Goal: Task Accomplishment & Management: Manage account settings

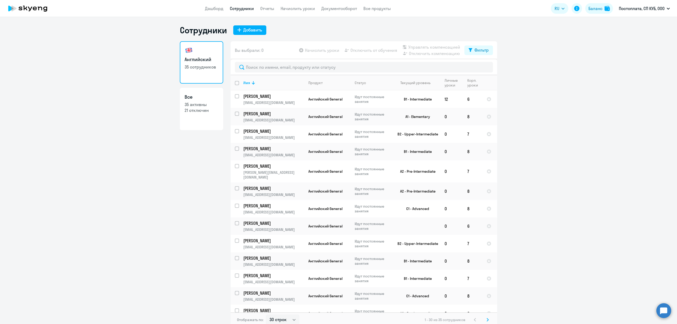
select select "30"
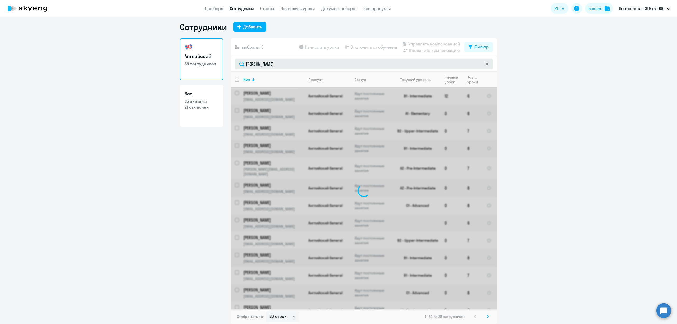
type input "[PERSON_NAME]"
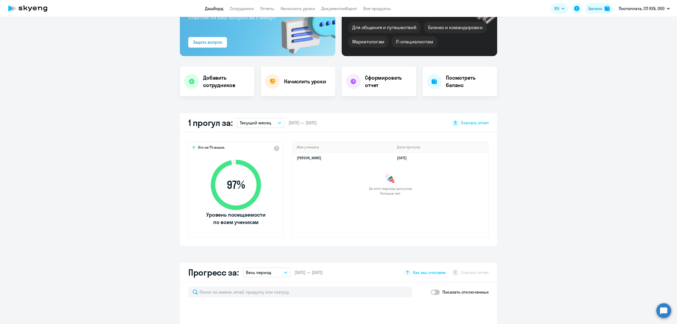
scroll to position [70, 0]
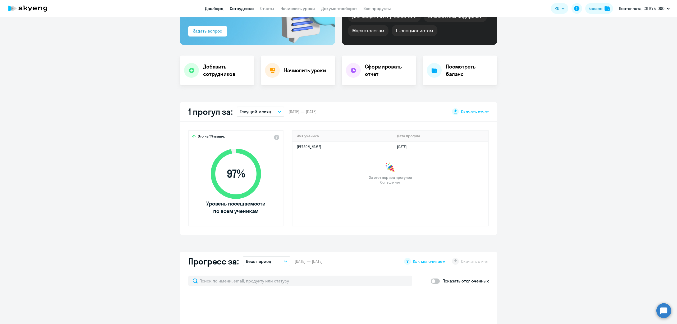
click at [250, 7] on link "Сотрудники" at bounding box center [242, 8] width 24 height 5
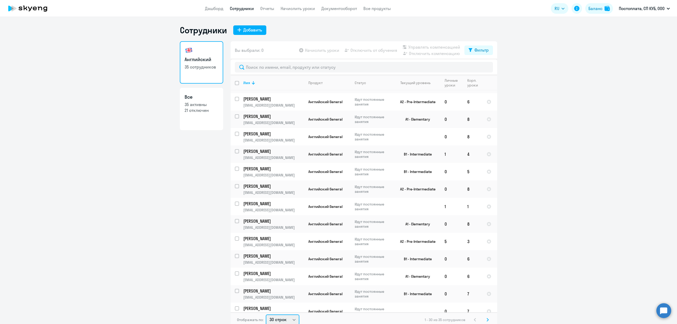
scroll to position [1, 0]
click at [293, 321] on select "30 строк 50 строк 100 строк" at bounding box center [283, 319] width 34 height 11
select select "100"
click at [266, 314] on select "30 строк 50 строк 100 строк" at bounding box center [283, 319] width 34 height 11
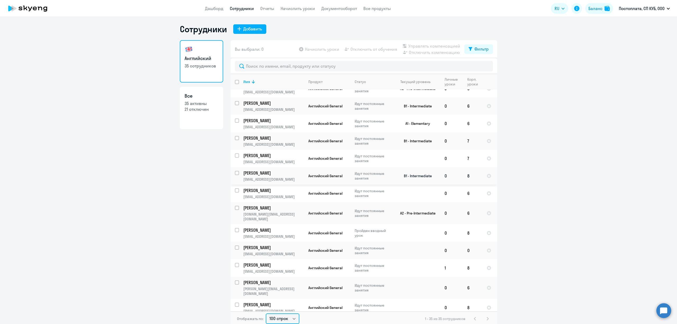
scroll to position [388, 0]
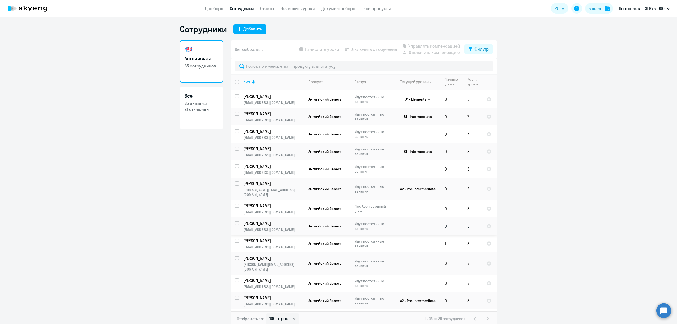
click at [391, 220] on td at bounding box center [415, 225] width 49 height 17
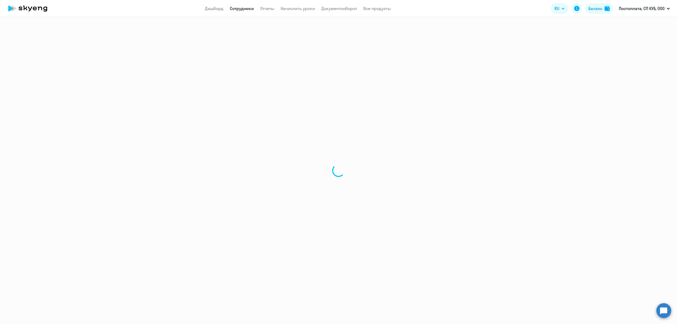
select select "english"
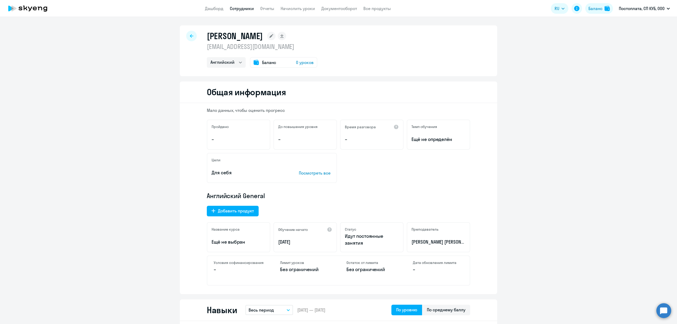
click at [282, 61] on div "Баланс 0 уроков" at bounding box center [283, 62] width 67 height 11
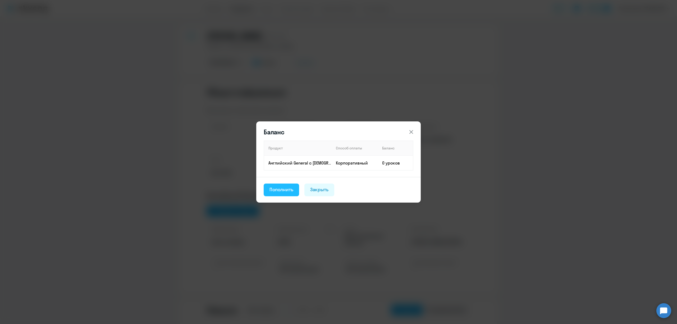
click at [270, 190] on div "Пополнить" at bounding box center [282, 189] width 24 height 7
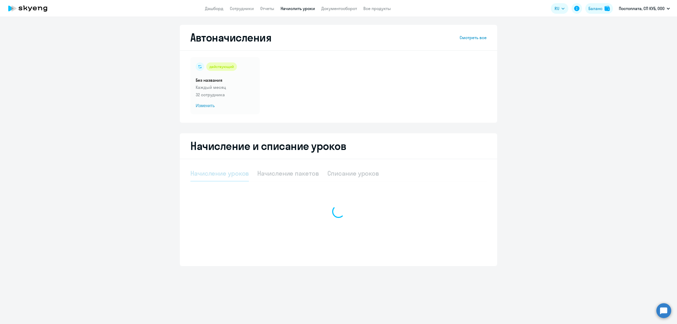
select select "10"
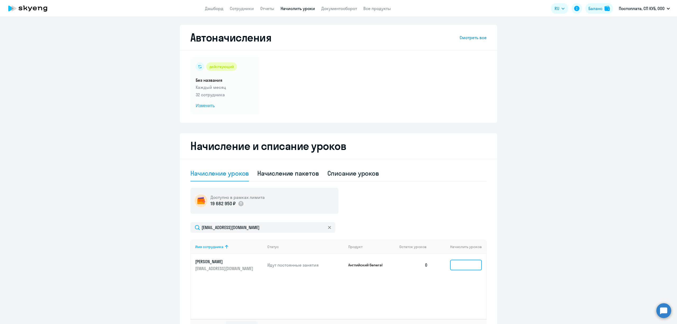
click at [467, 266] on input at bounding box center [466, 265] width 32 height 11
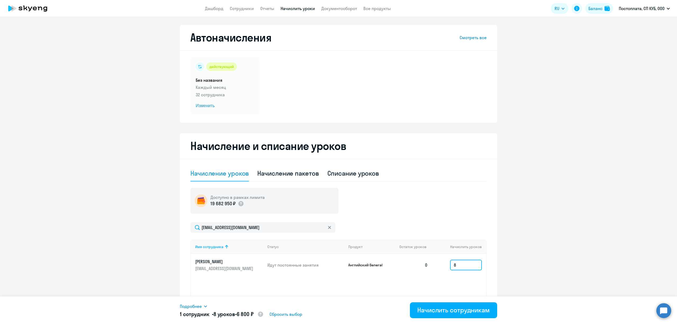
type input "8"
click at [526, 280] on ng-component "Автоначисления Смотреть все действующий Без названия Каждый месяц 32 сотрудника…" at bounding box center [338, 183] width 677 height 317
click at [476, 314] on div "Начислить сотрудникам" at bounding box center [454, 310] width 72 height 8
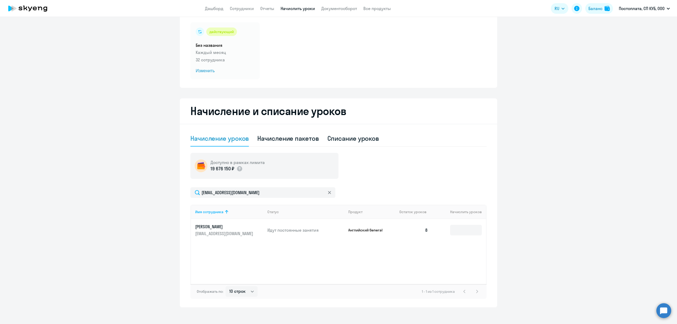
scroll to position [39, 0]
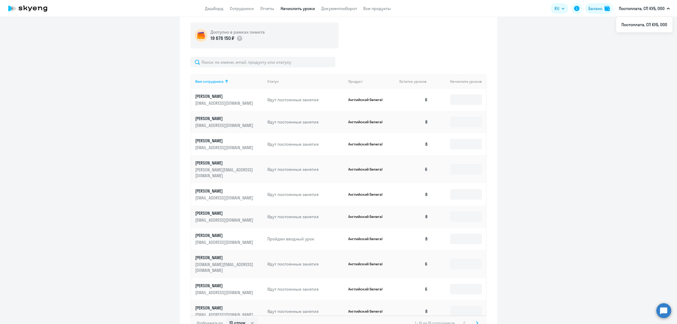
scroll to position [196, 0]
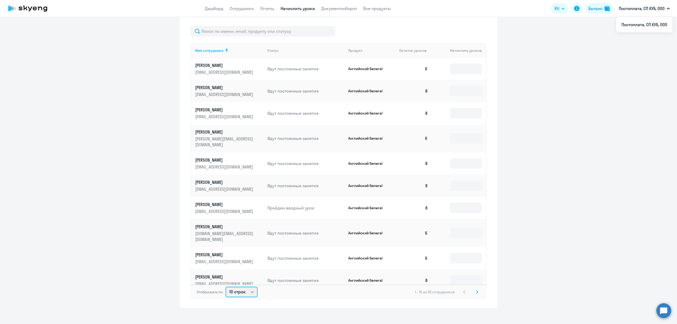
click at [238, 291] on select "10 строк 30 строк 50 строк" at bounding box center [242, 292] width 32 height 11
select select "50"
click at [226, 287] on select "10 строк 30 строк 50 строк" at bounding box center [242, 292] width 32 height 11
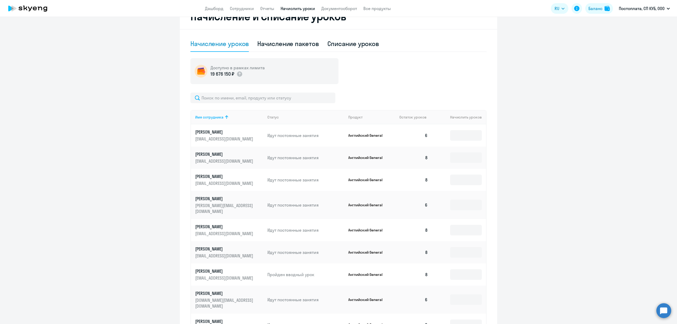
scroll to position [141, 0]
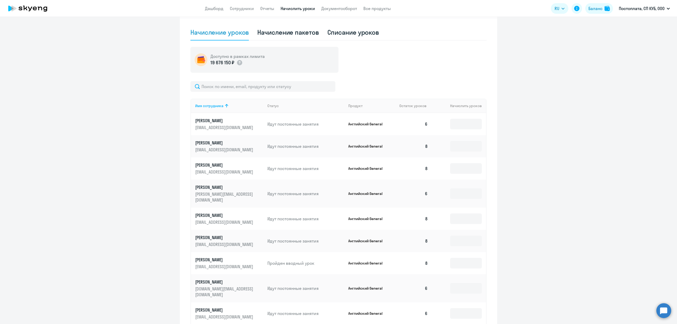
click at [204, 235] on p "[PERSON_NAME]" at bounding box center [224, 238] width 59 height 6
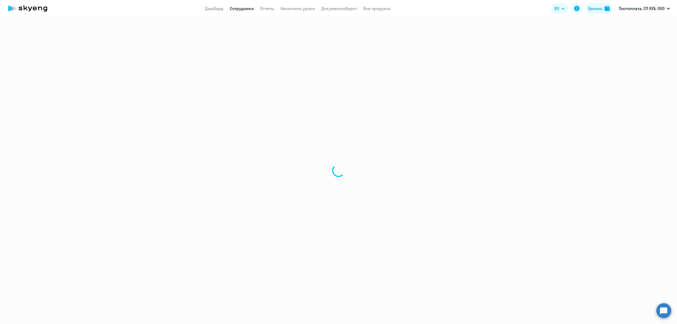
select select "english"
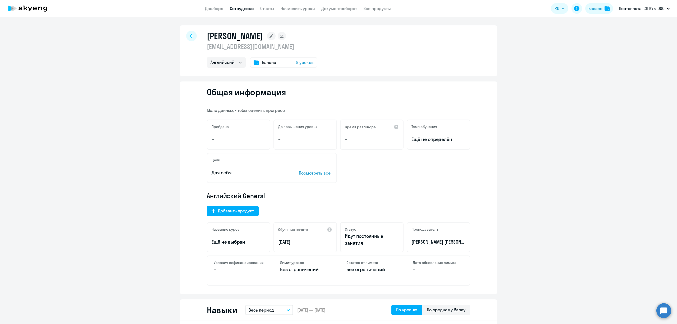
click at [287, 64] on div "Баланс 8 уроков" at bounding box center [283, 62] width 67 height 11
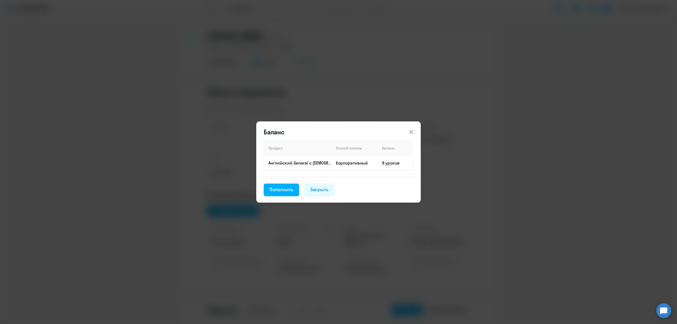
click at [312, 177] on footer "Пополнить Закрыть" at bounding box center [338, 190] width 165 height 26
click at [323, 190] on div "Закрыть" at bounding box center [319, 189] width 19 height 7
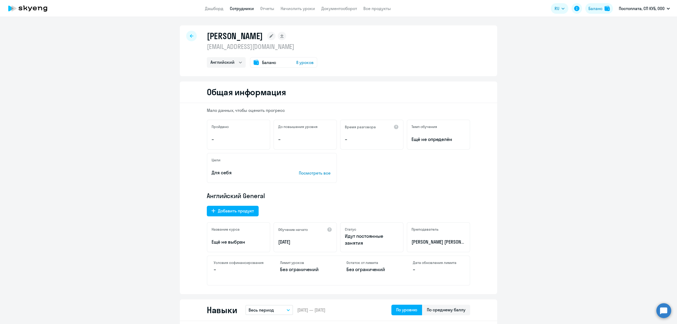
click at [301, 64] on span "8 уроков" at bounding box center [304, 62] width 17 height 6
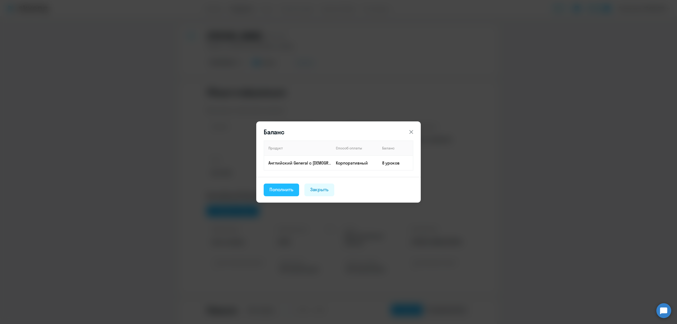
click at [287, 192] on div "Пополнить" at bounding box center [282, 189] width 24 height 7
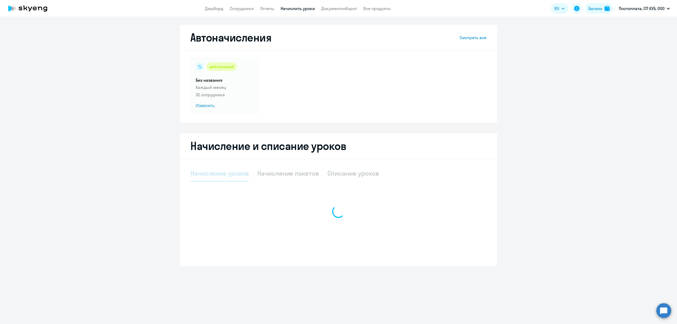
select select "10"
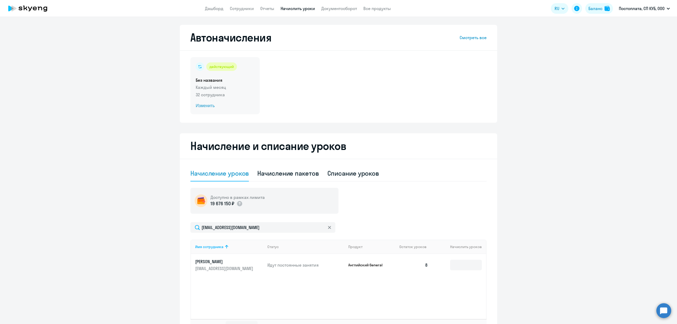
click at [204, 103] on span "Изменить" at bounding box center [225, 106] width 59 height 6
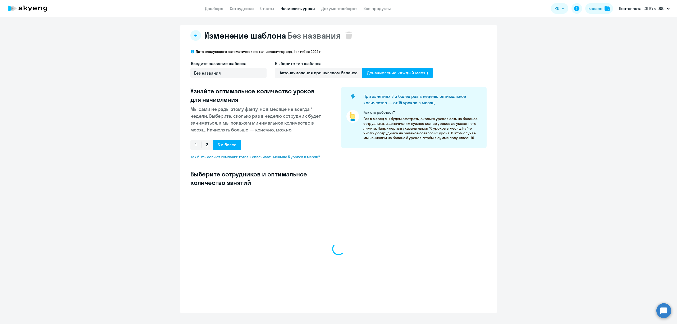
select select "10"
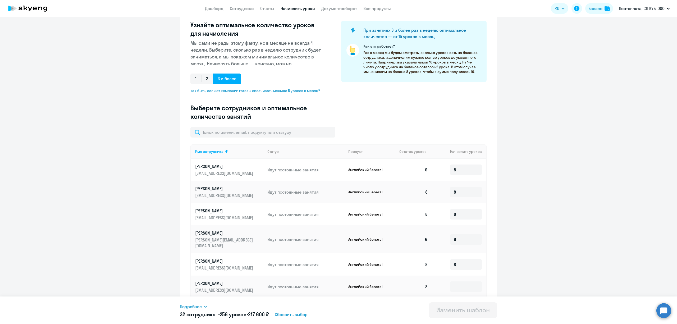
scroll to position [167, 0]
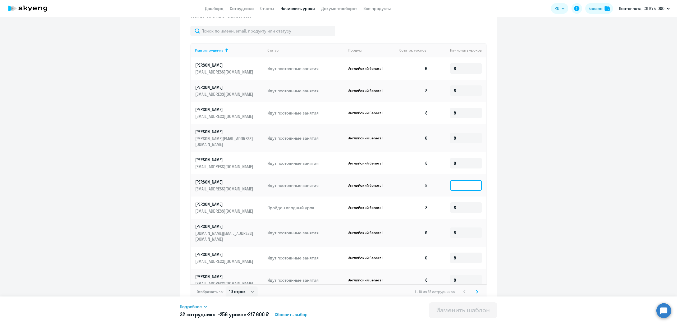
click at [466, 183] on input at bounding box center [466, 185] width 32 height 11
type input "9"
type input "8"
click at [482, 315] on button "Изменить шаблон" at bounding box center [463, 310] width 68 height 16
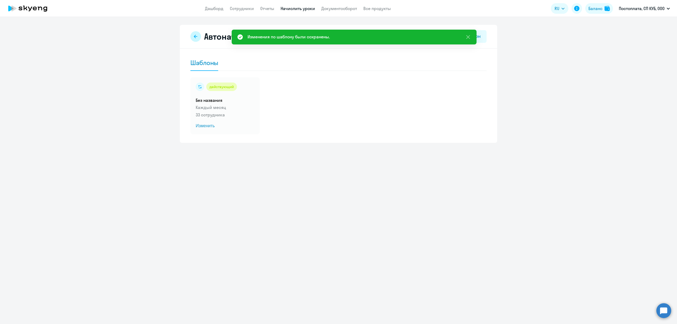
click at [192, 39] on button at bounding box center [195, 36] width 11 height 11
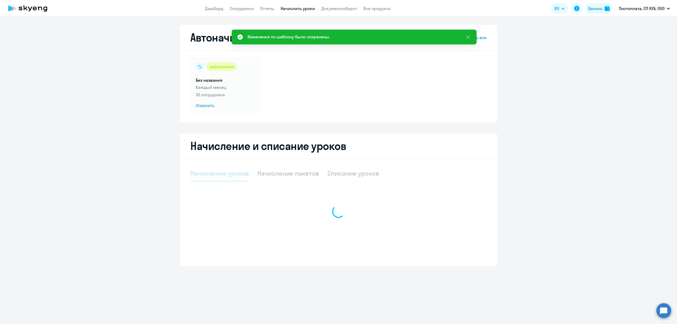
select select "10"
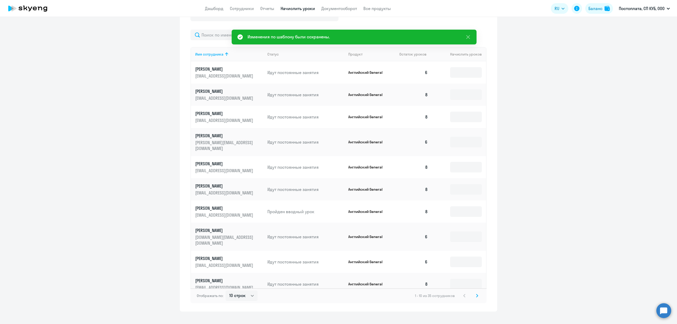
scroll to position [196, 0]
